Goal: Information Seeking & Learning: Learn about a topic

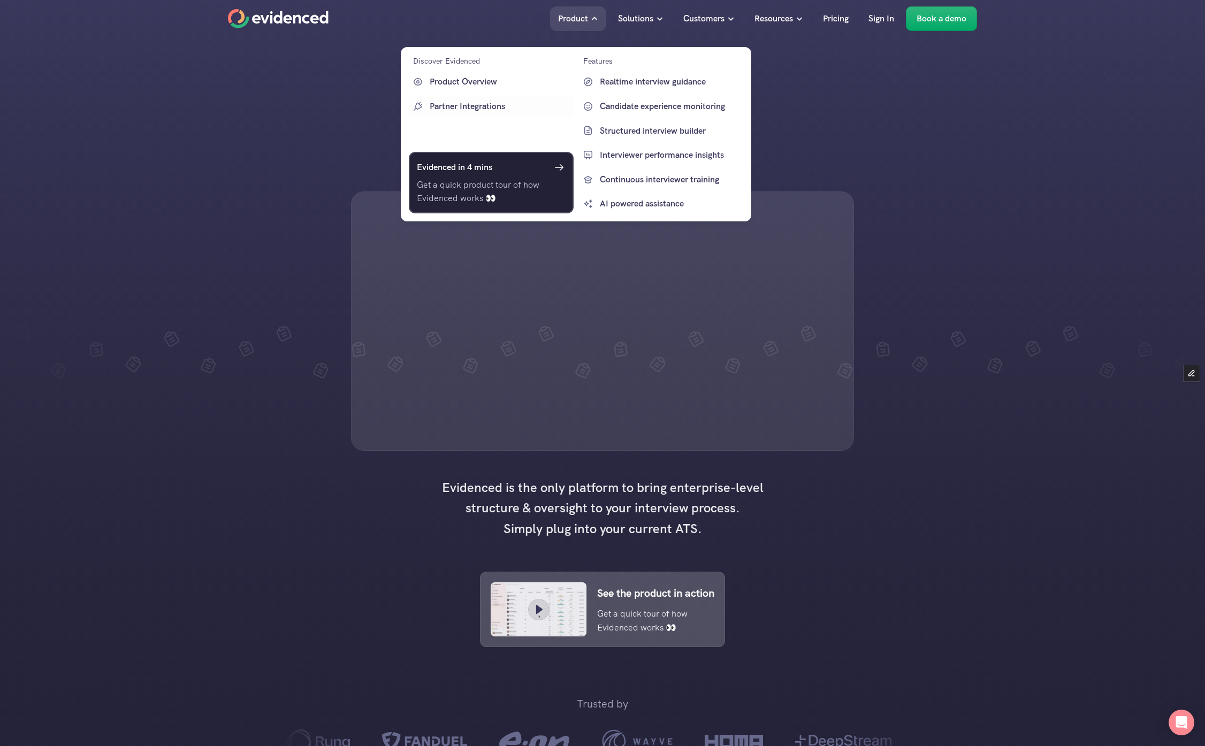
click at [484, 166] on h6 "Evidenced in 4 mins" at bounding box center [454, 168] width 75 height 14
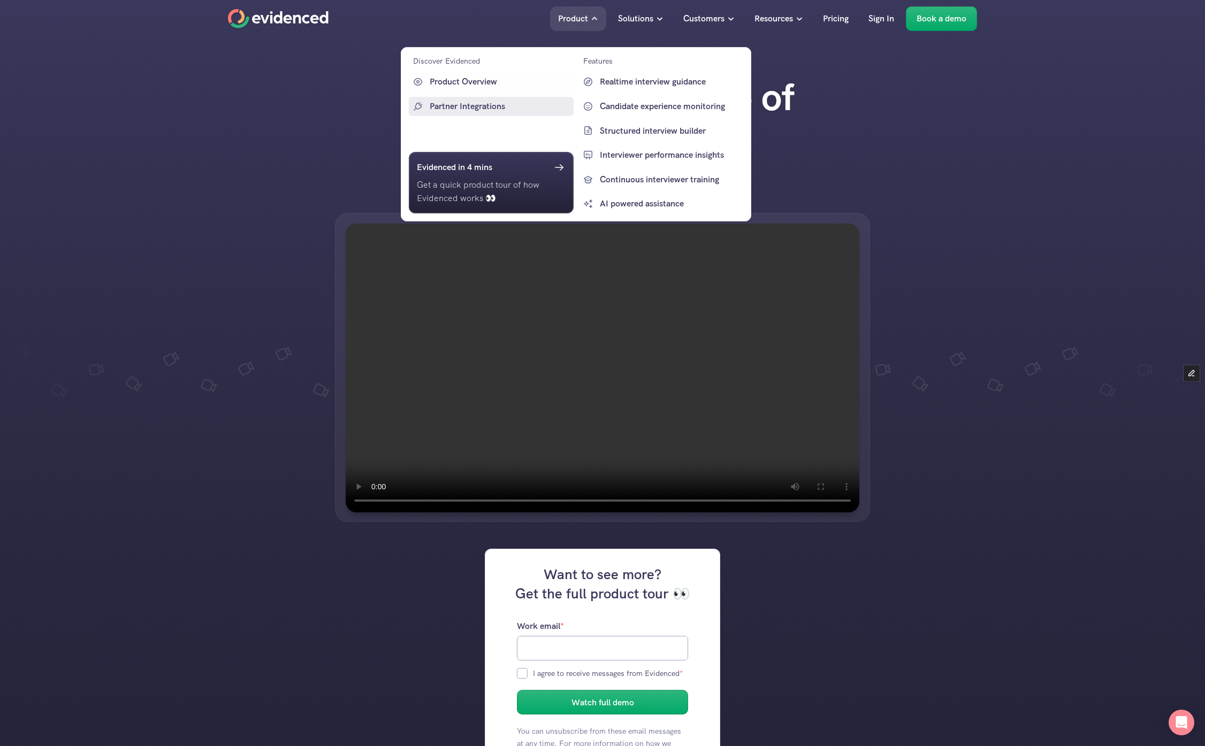
click at [496, 102] on p "Partner Integrations" at bounding box center [500, 107] width 141 height 14
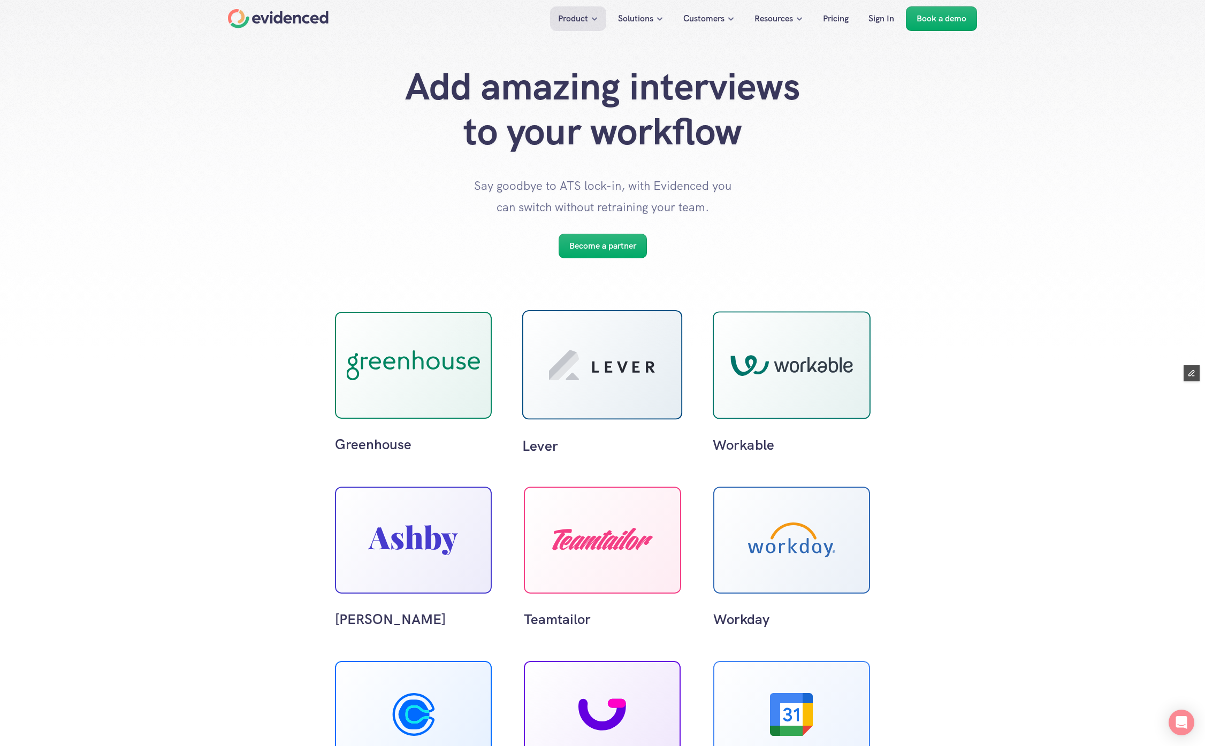
click at [589, 376] on icon at bounding box center [602, 365] width 106 height 30
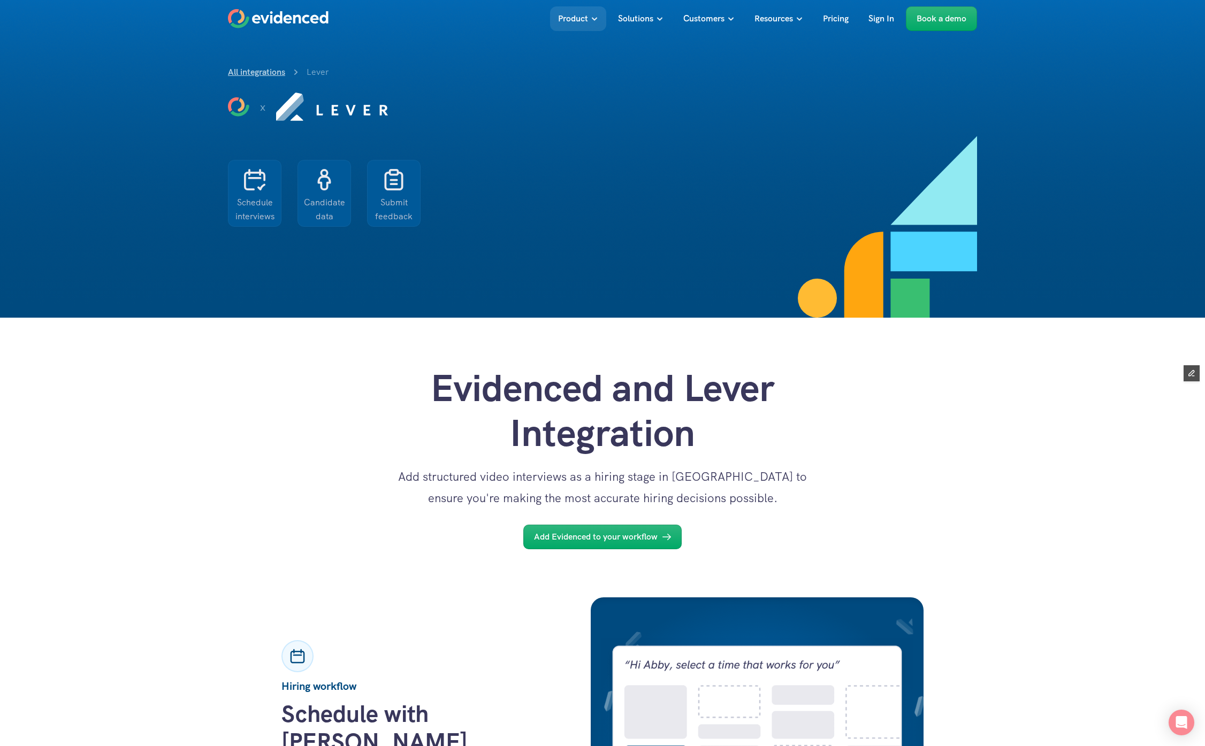
click at [270, 71] on link "All integrations" at bounding box center [256, 71] width 57 height 11
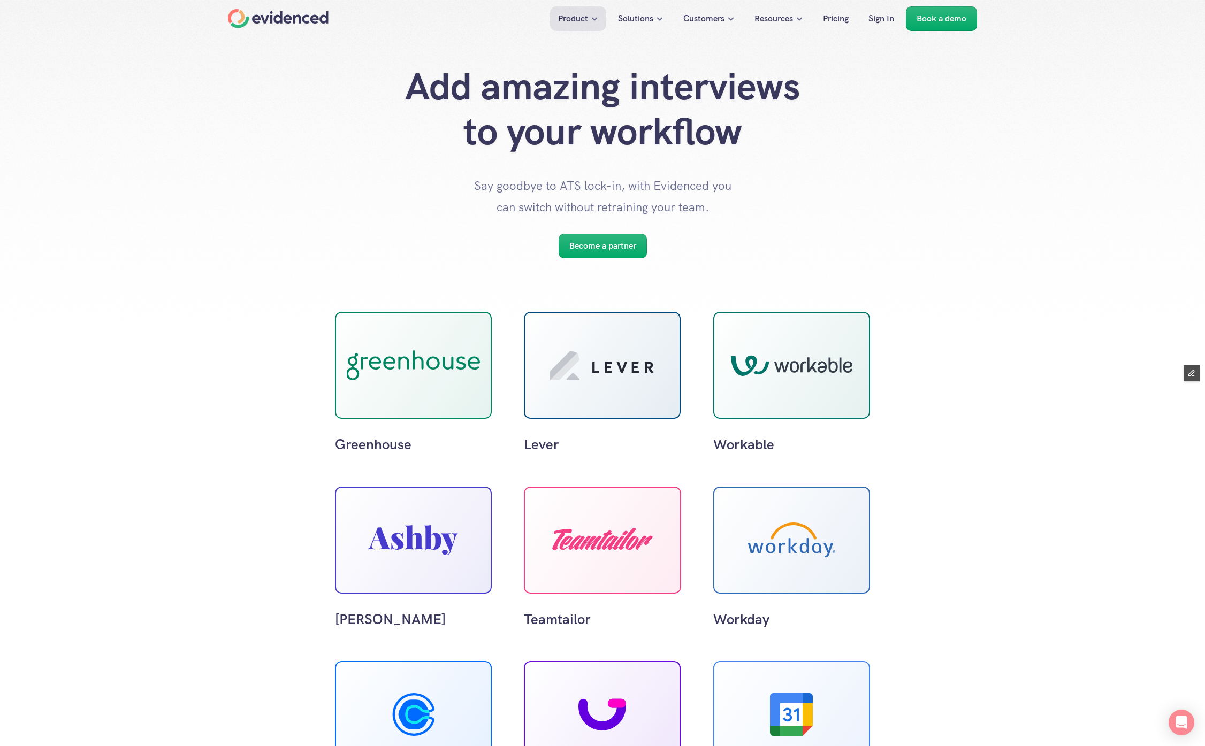
click at [384, 260] on div "Greenhouse Lever Workable [PERSON_NAME] Teamtailor Workday Calendly GoodTime Go…" at bounding box center [602, 673] width 1205 height 830
click at [624, 247] on p "Become a partner" at bounding box center [602, 246] width 67 height 14
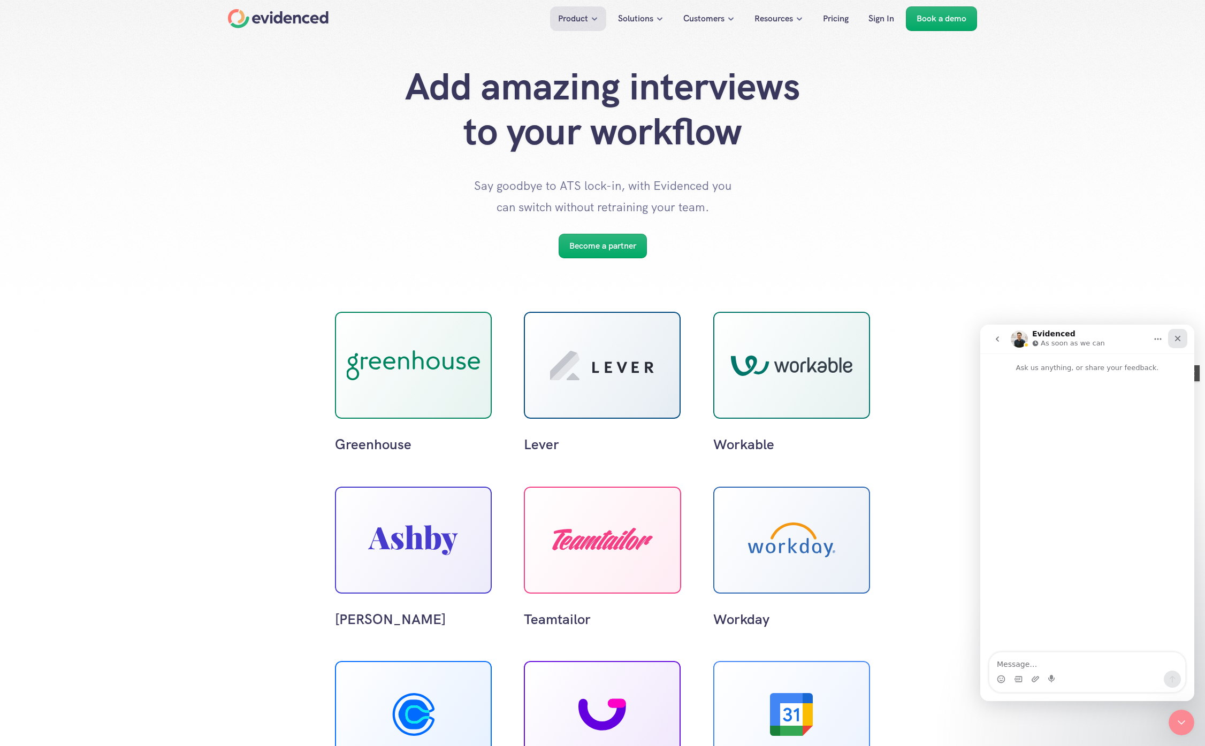
click at [1177, 335] on icon "Close" at bounding box center [1177, 338] width 9 height 9
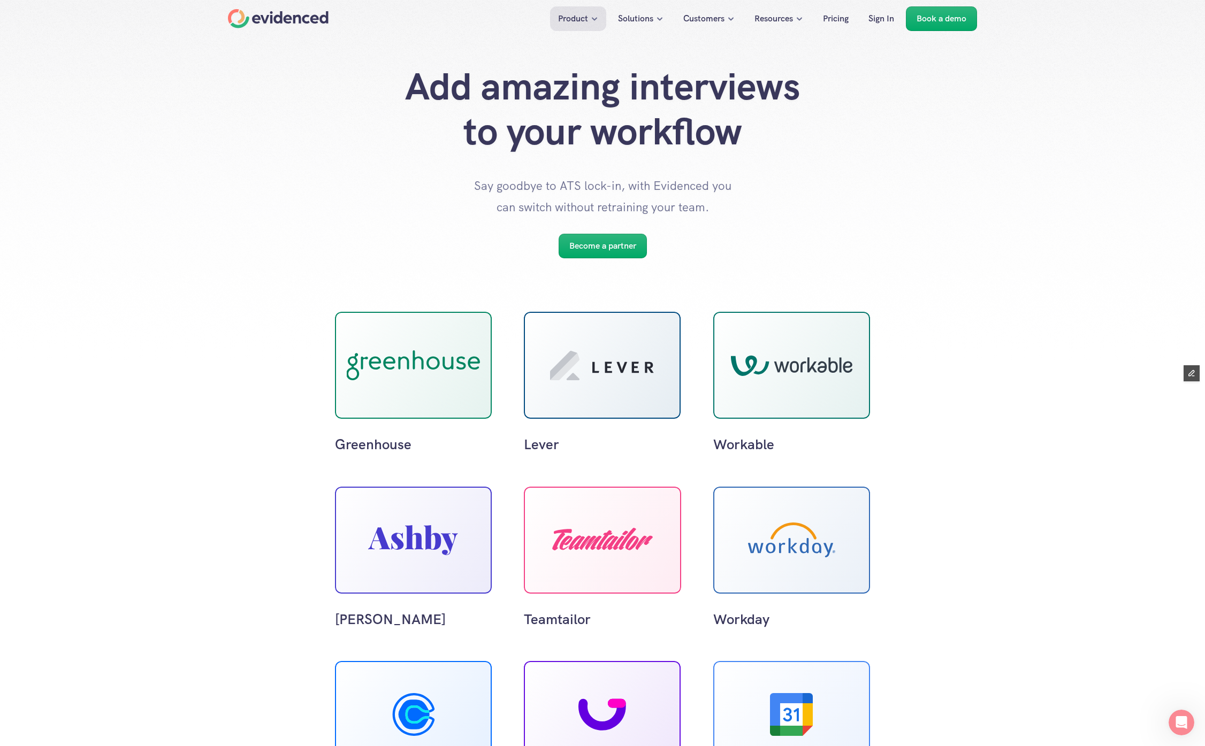
click at [175, 323] on div "Greenhouse Lever Workable [PERSON_NAME] Teamtailor Workday Calendly GoodTime Go…" at bounding box center [602, 673] width 1205 height 830
click at [438, 360] on use at bounding box center [413, 365] width 140 height 32
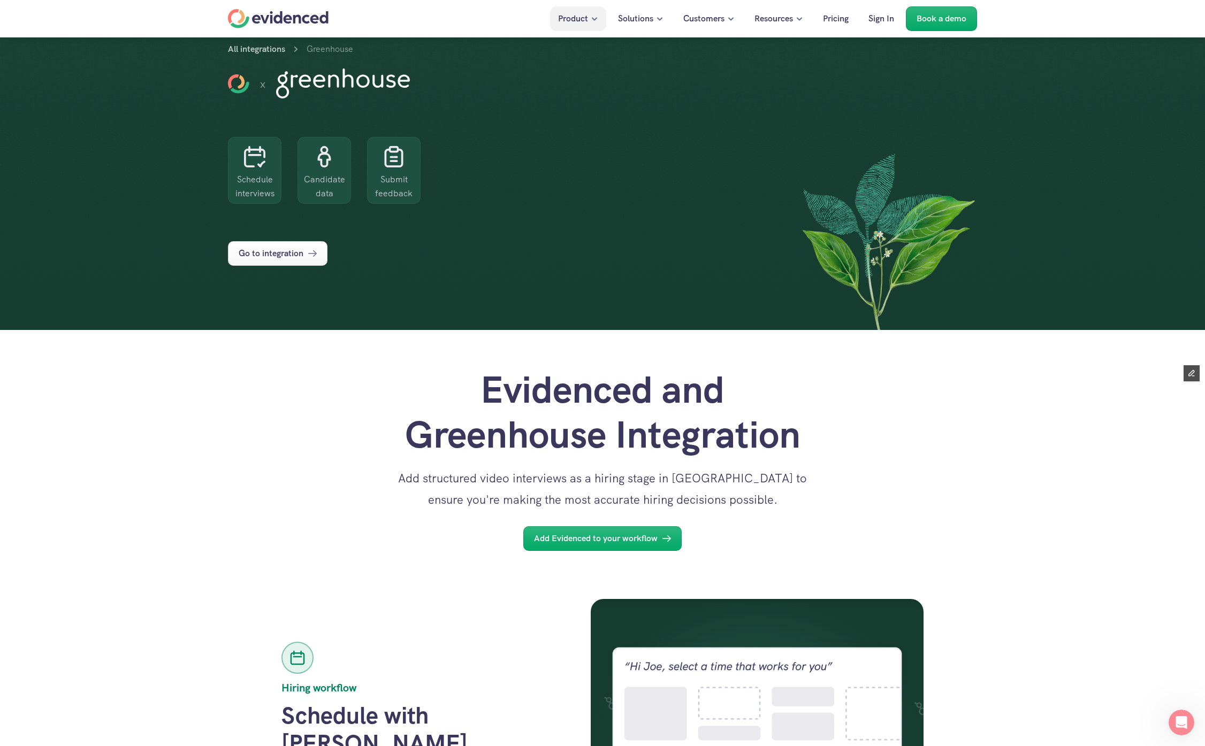
scroll to position [25, 0]
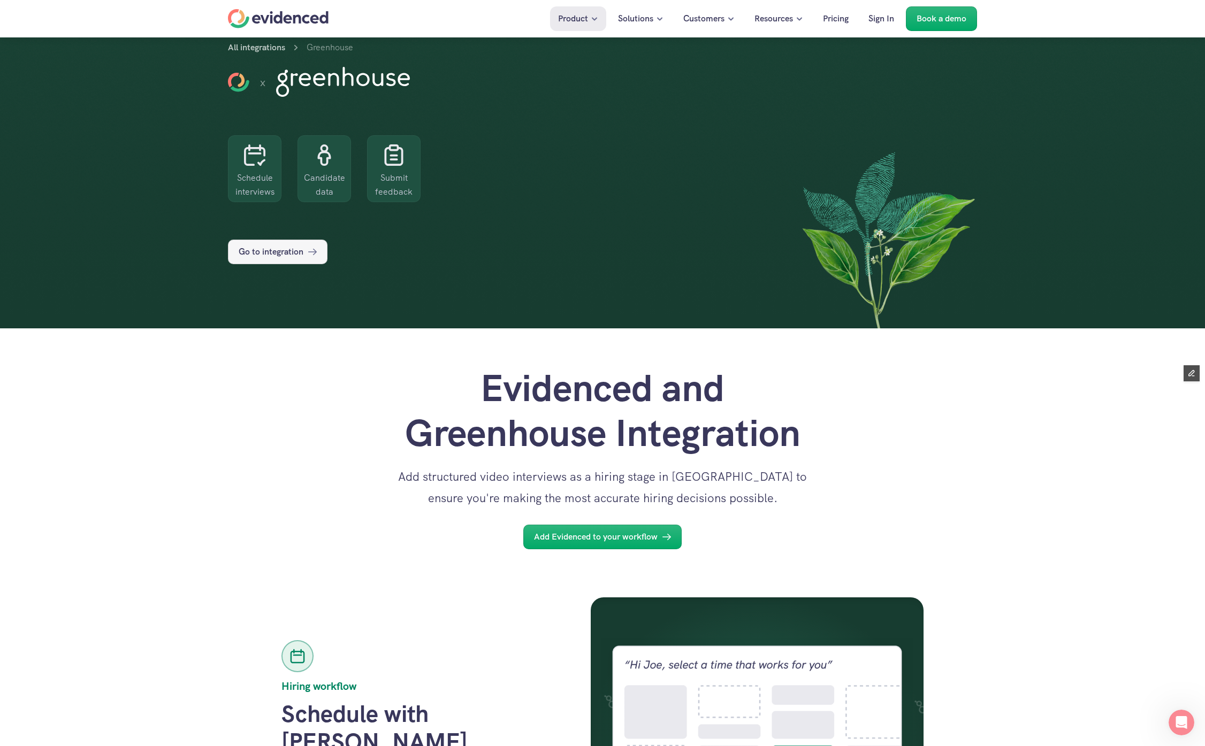
click at [281, 255] on p "Go to integration" at bounding box center [271, 252] width 65 height 14
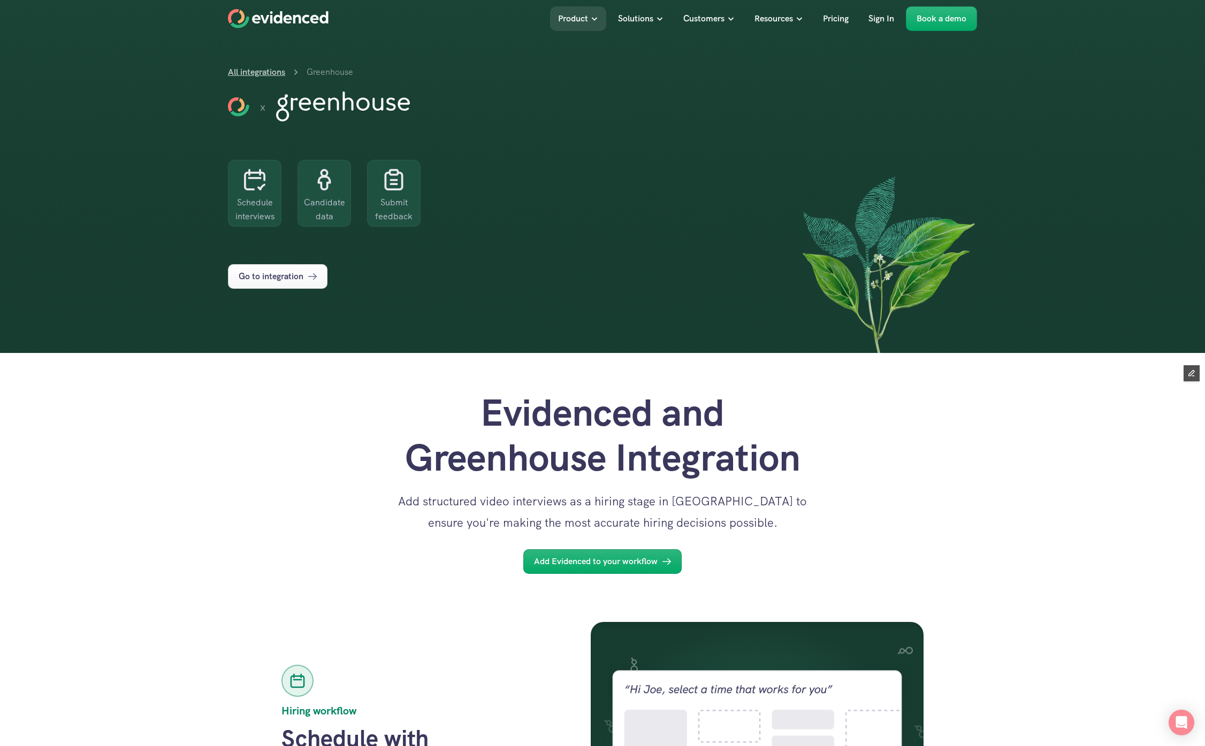
click at [271, 72] on link "All integrations" at bounding box center [256, 71] width 57 height 11
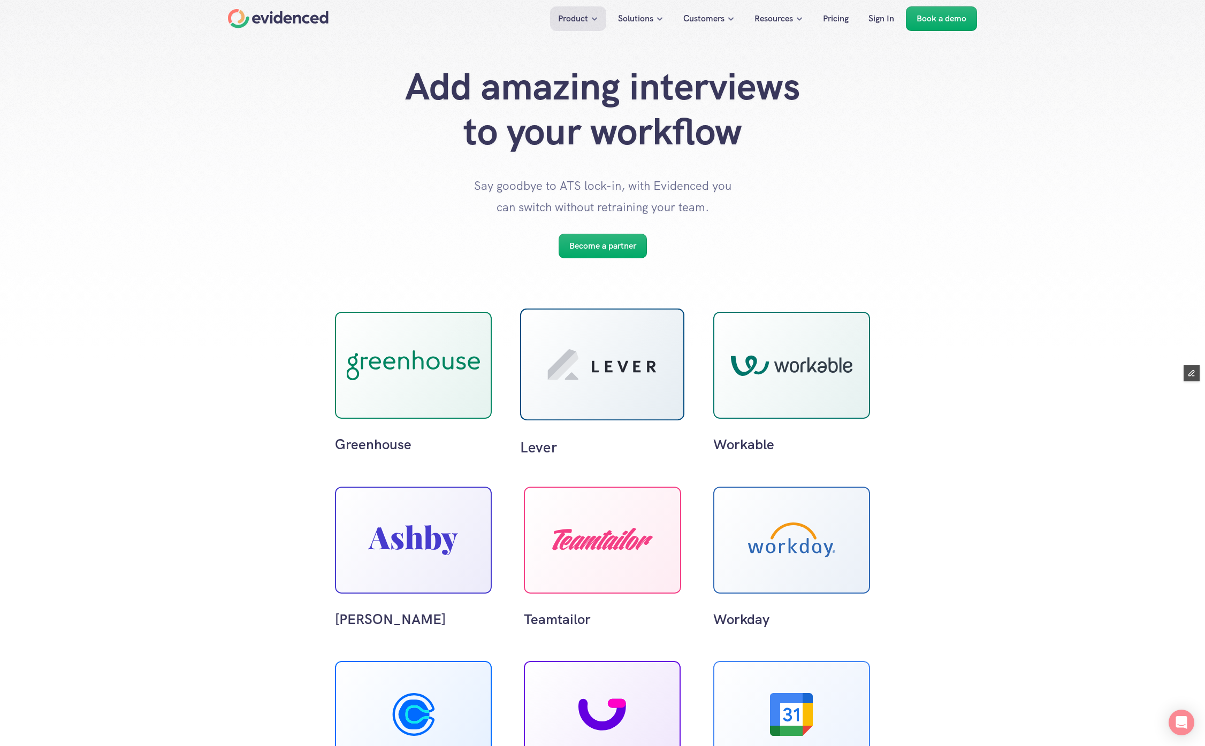
click at [604, 374] on icon at bounding box center [602, 364] width 109 height 31
click at [727, 307] on div "Greenhouse Lever Workable [PERSON_NAME] Teamtailor Workday Calendly GoodTime Go…" at bounding box center [602, 673] width 1205 height 830
click at [746, 358] on div at bounding box center [791, 366] width 123 height 22
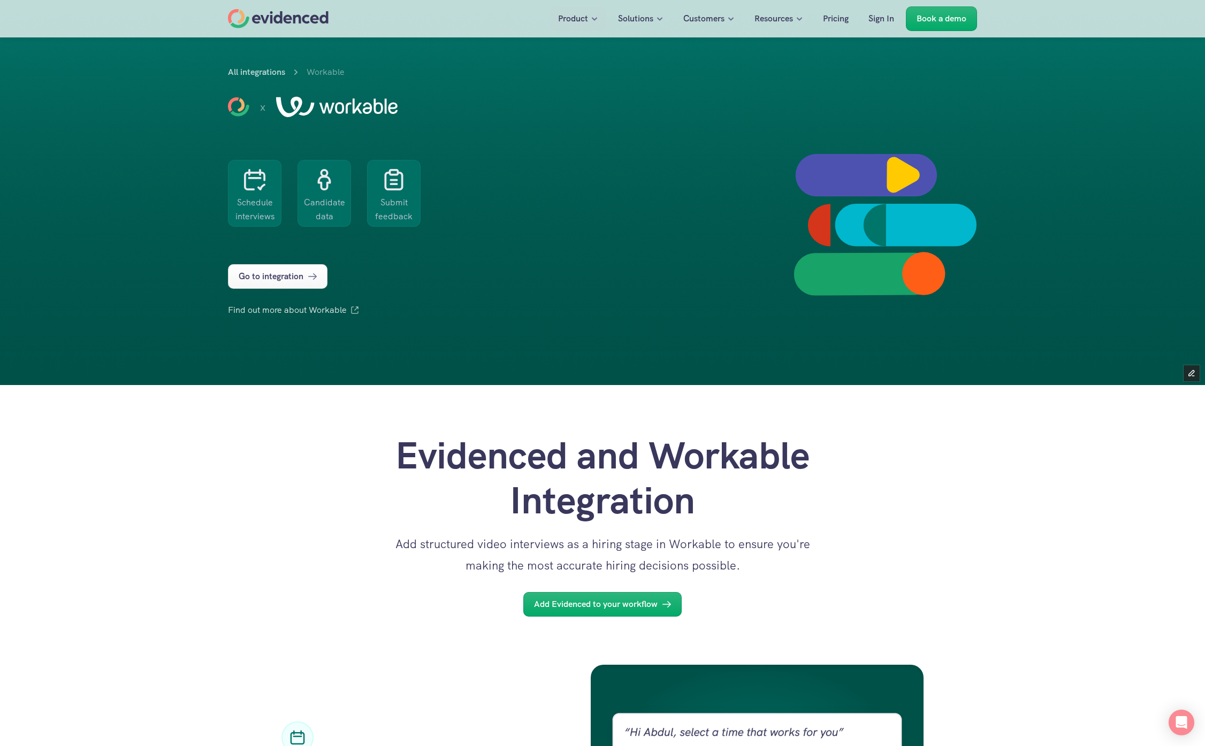
scroll to position [68, 0]
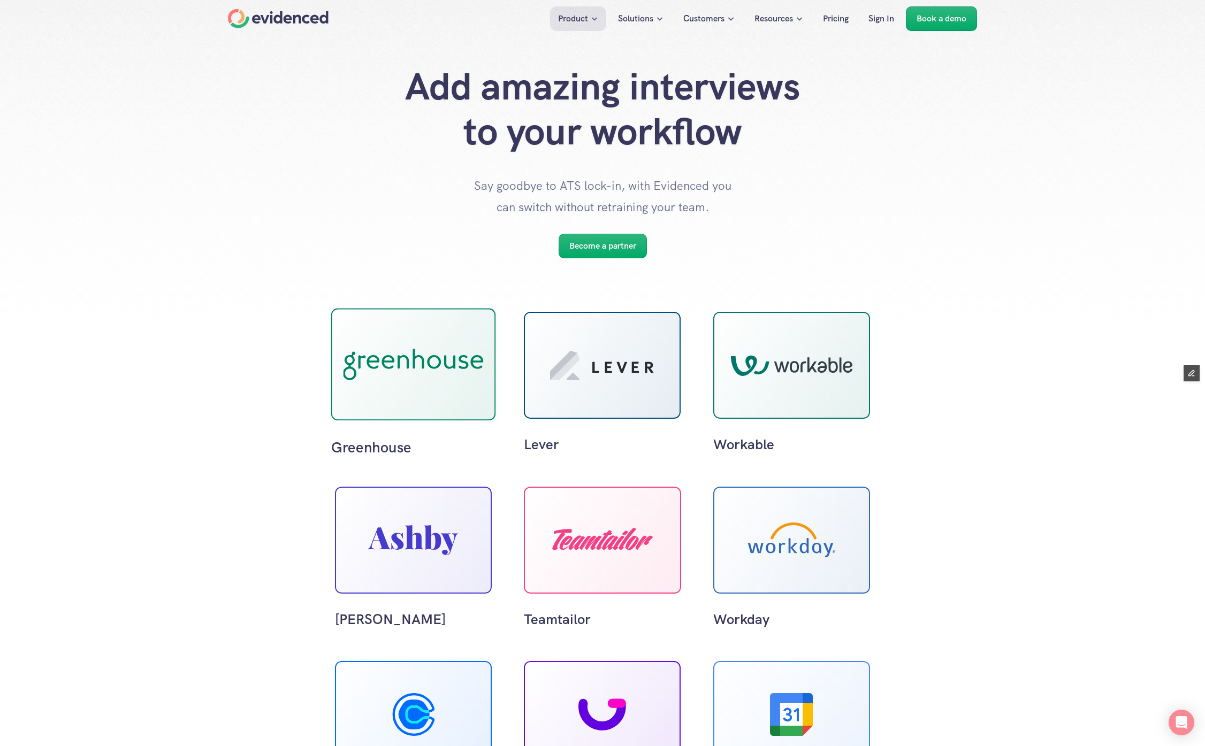
click at [335, 404] on div at bounding box center [413, 365] width 165 height 112
click at [597, 385] on div at bounding box center [602, 365] width 165 height 112
click at [404, 366] on use at bounding box center [413, 365] width 139 height 32
click at [200, 424] on div "Greenhouse Lever Workable [PERSON_NAME] Teamtailor Workday Calendly GoodTime Go…" at bounding box center [602, 673] width 1205 height 830
click at [266, 410] on div "Greenhouse Lever Workable [PERSON_NAME] Teamtailor Workday Calendly GoodTime Go…" at bounding box center [602, 673] width 1205 height 830
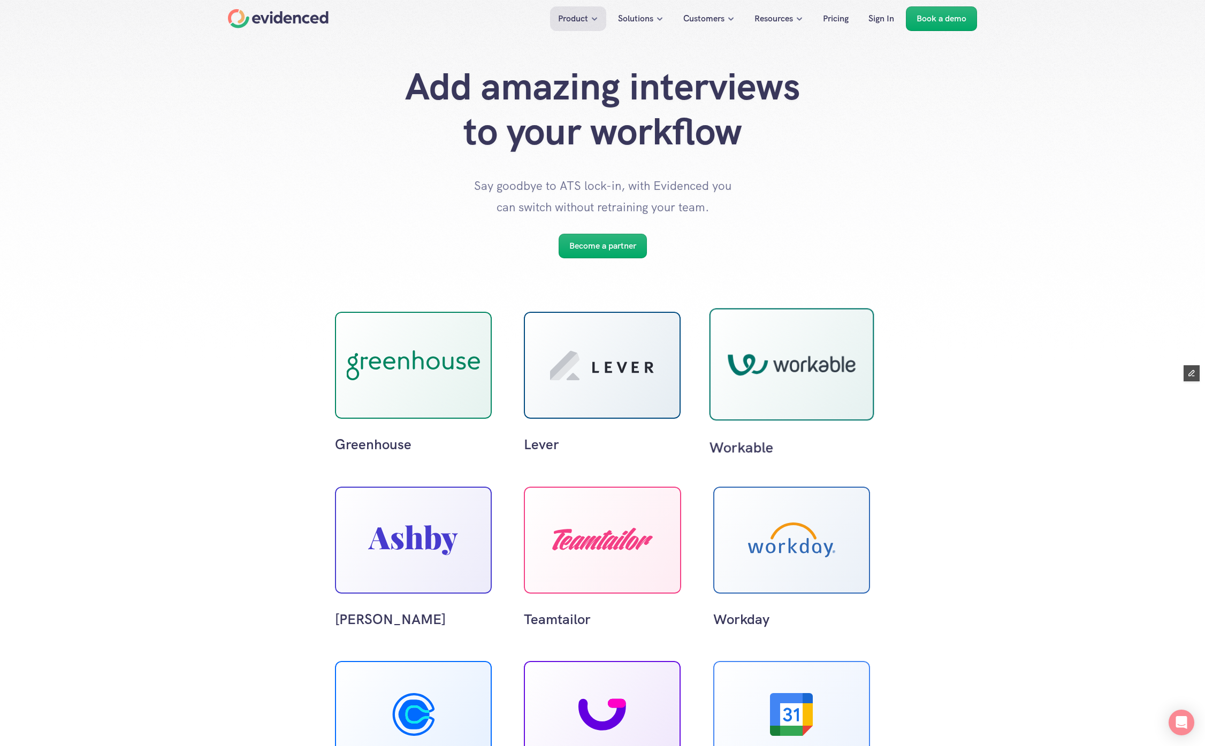
click at [806, 373] on div at bounding box center [792, 364] width 128 height 23
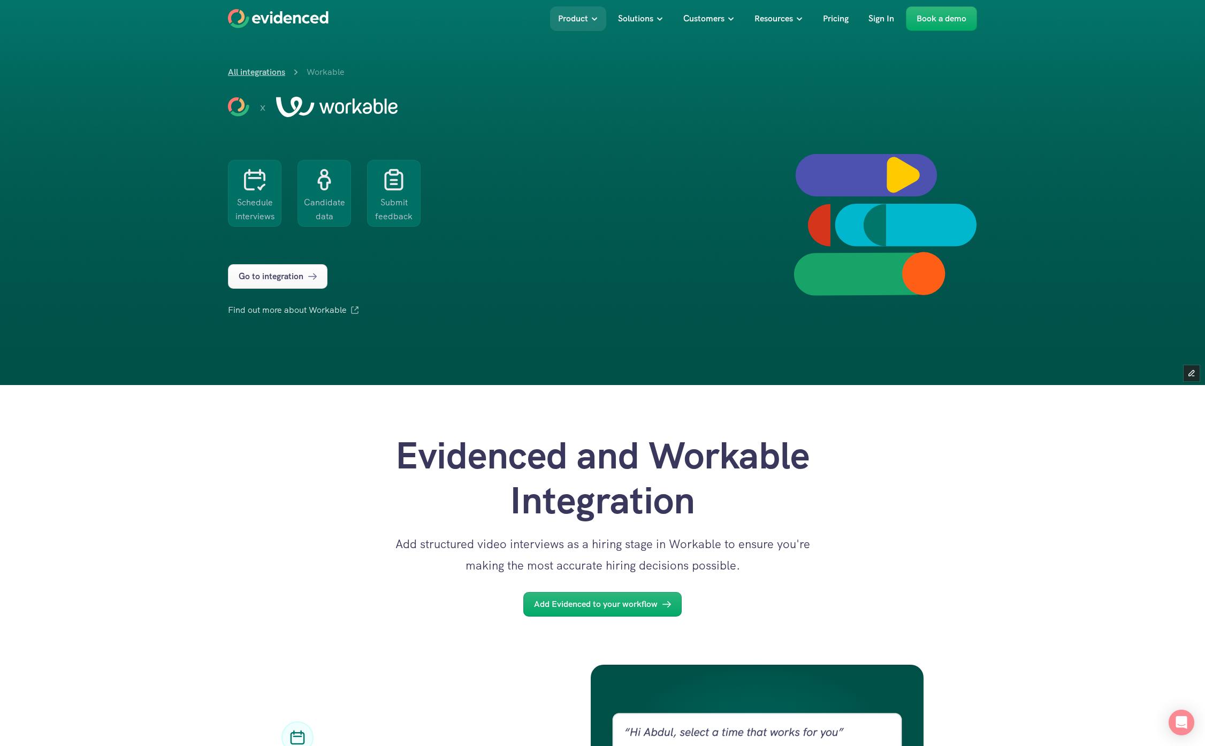
click at [237, 74] on link "All integrations" at bounding box center [256, 71] width 57 height 11
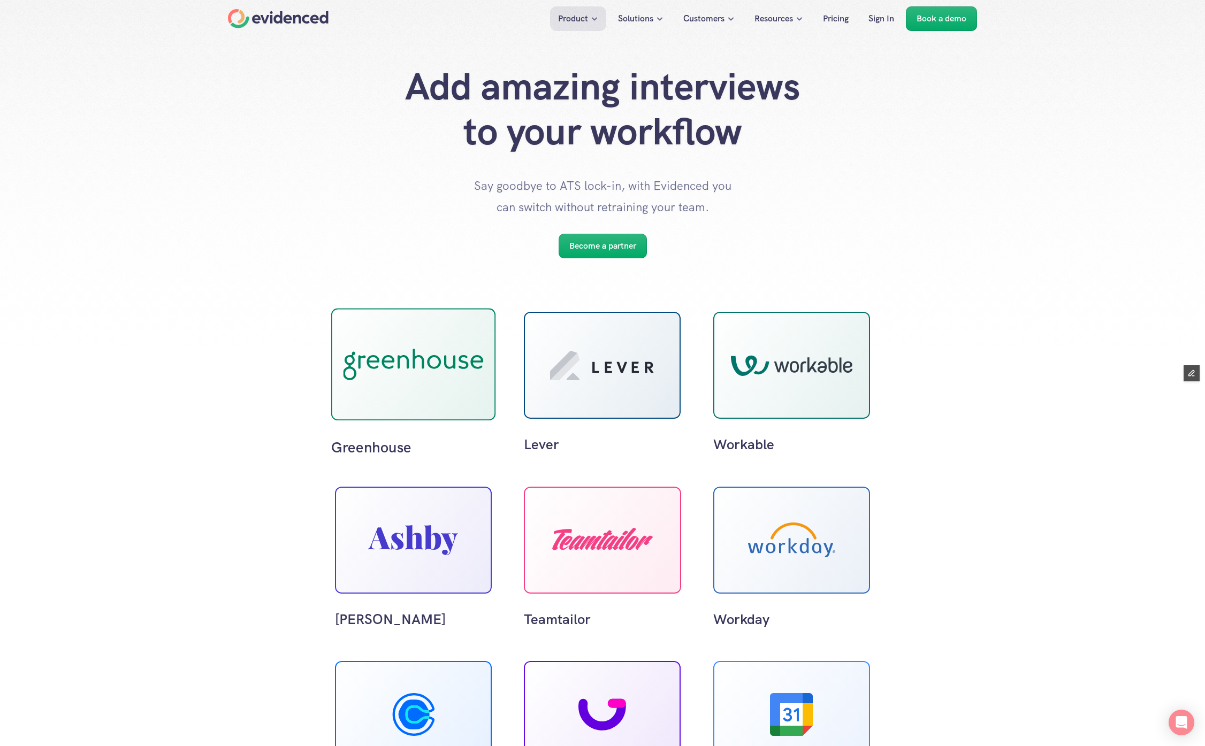
click at [404, 379] on use at bounding box center [413, 365] width 141 height 32
